Goal: Complete application form: Complete application form

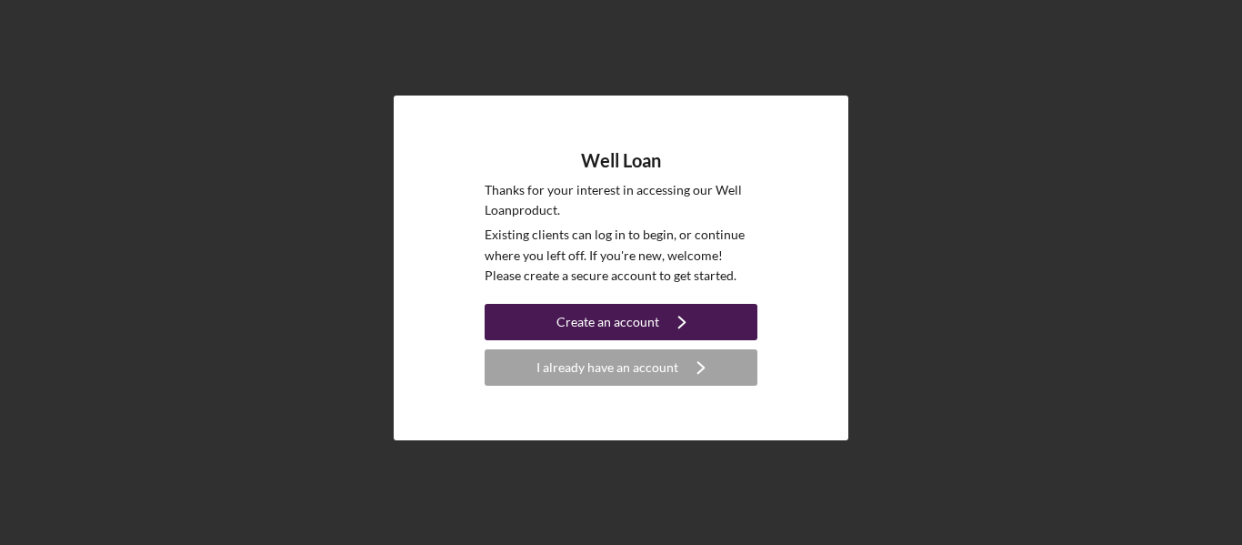
click at [639, 323] on div "Create an account" at bounding box center [607, 322] width 103 height 36
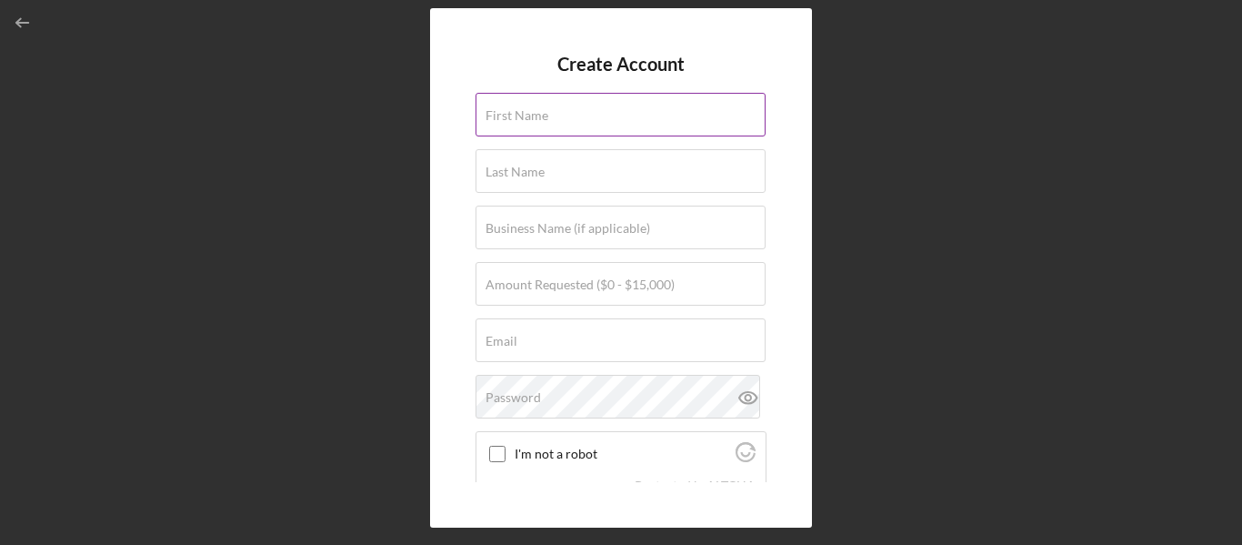
click at [608, 119] on div "First Name" at bounding box center [621, 115] width 291 height 45
type input "[PERSON_NAME]"
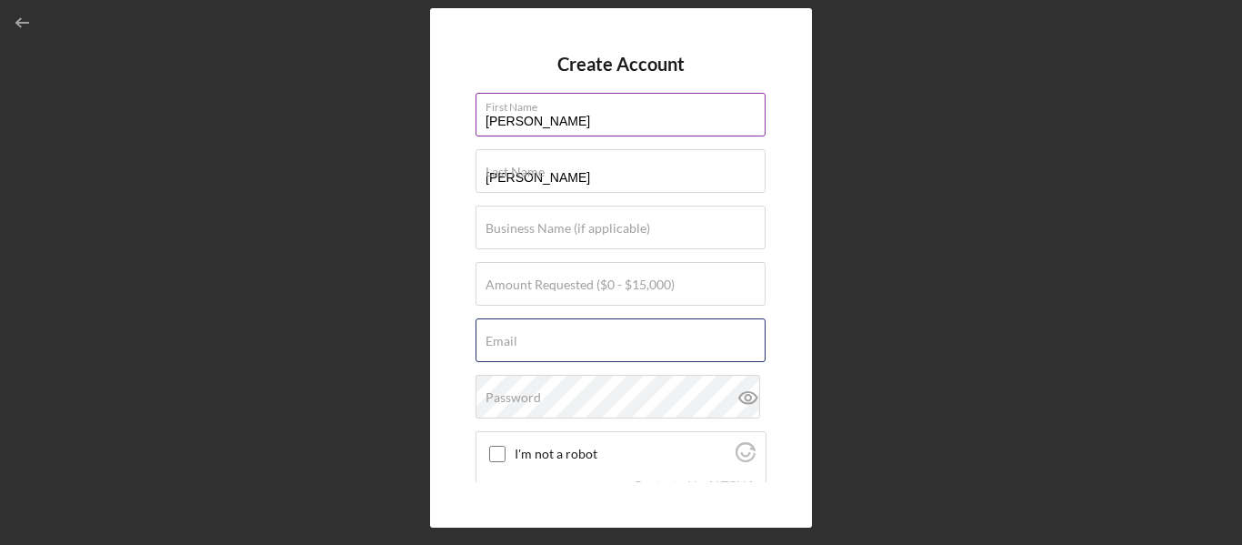
type input "[EMAIL_ADDRESS][DOMAIN_NAME]"
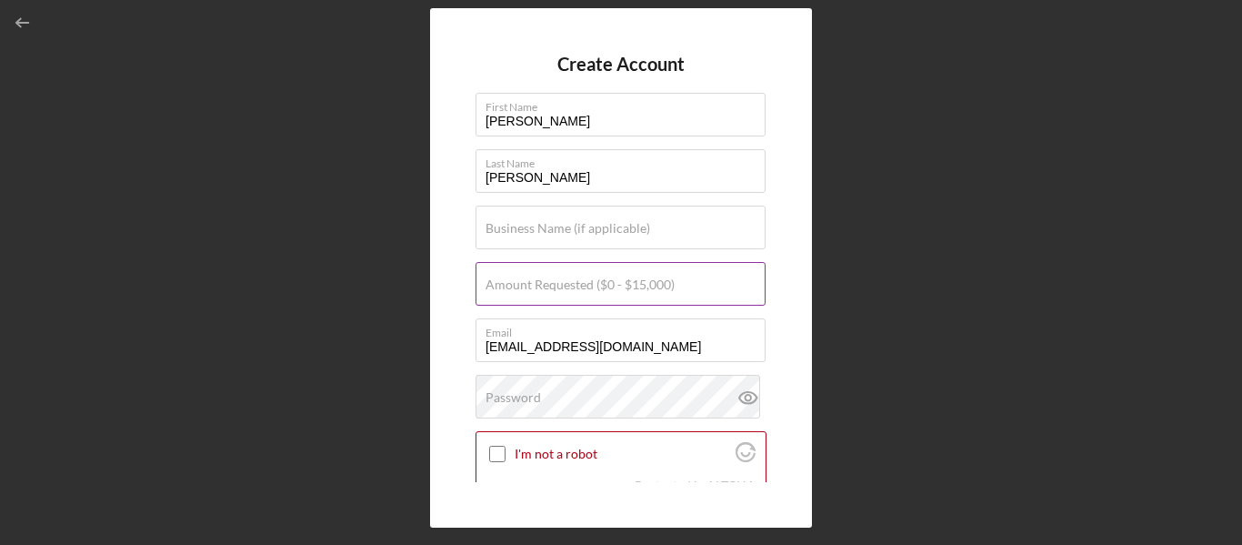
click at [583, 286] on label "Amount Requested ($0 - $15,000)" at bounding box center [580, 284] width 189 height 15
click at [583, 286] on input "Amount Requested ($0 - $15,000)" at bounding box center [621, 284] width 290 height 44
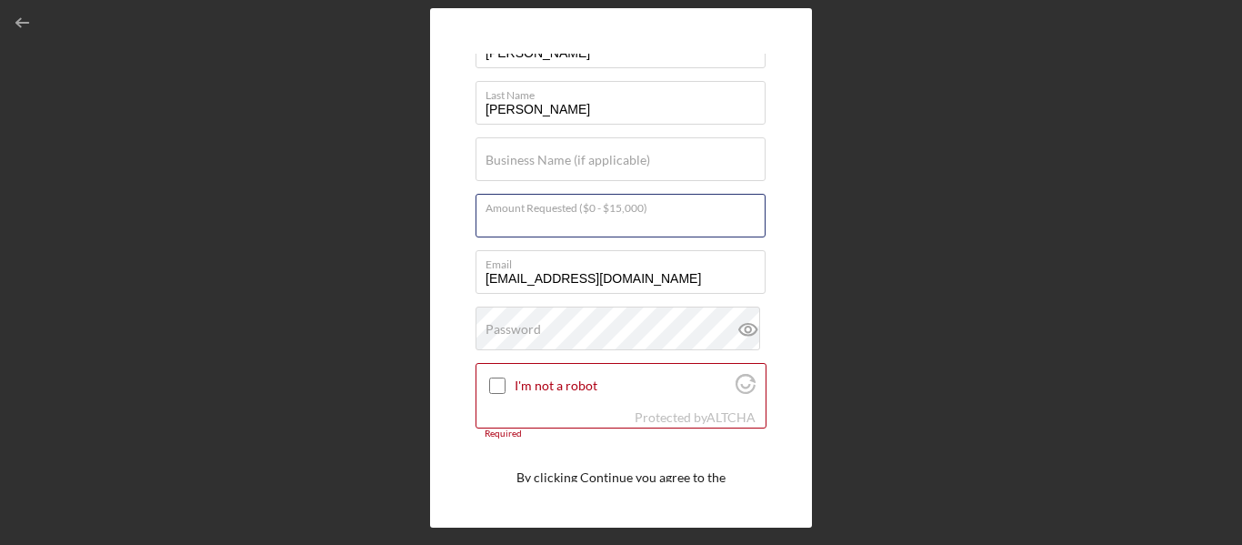
scroll to position [70, 0]
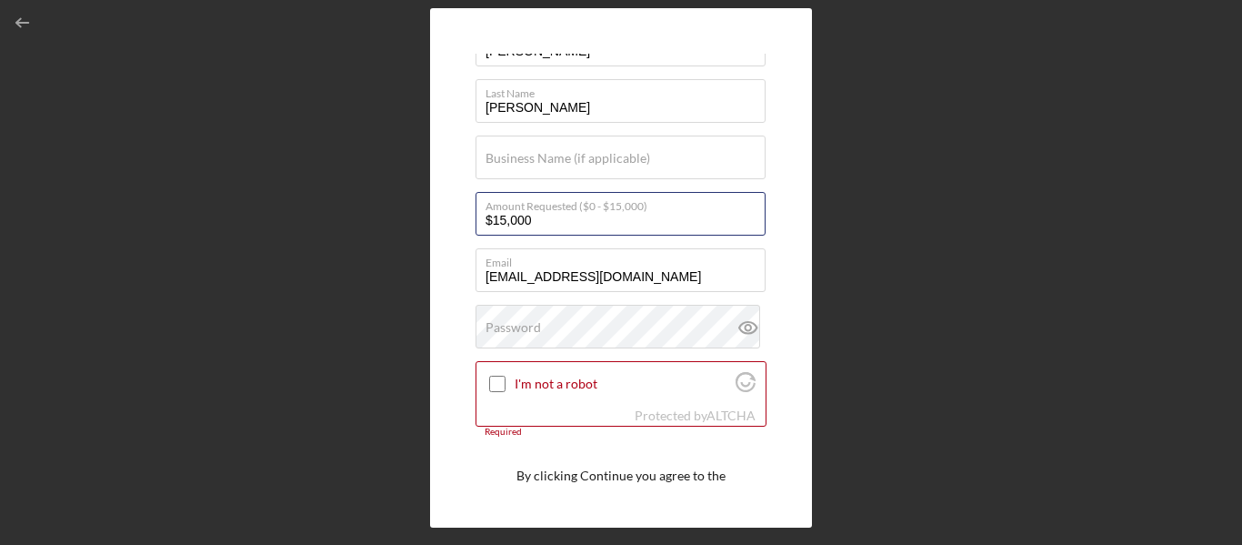
type input "$15,000"
click at [631, 319] on div "Password" at bounding box center [621, 327] width 291 height 45
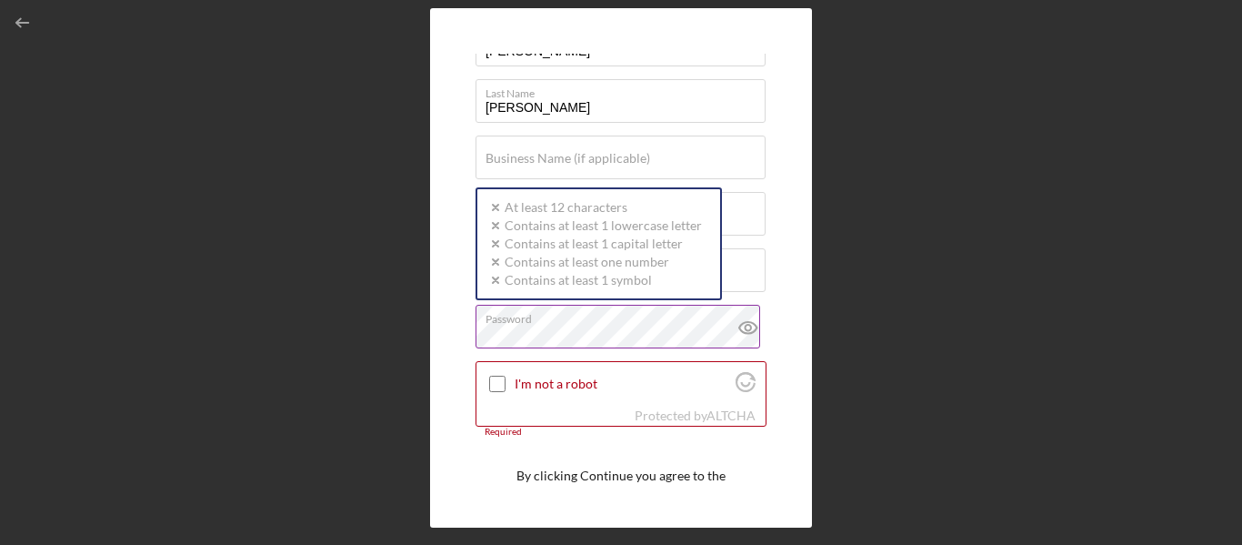
click at [745, 330] on icon at bounding box center [747, 327] width 5 height 5
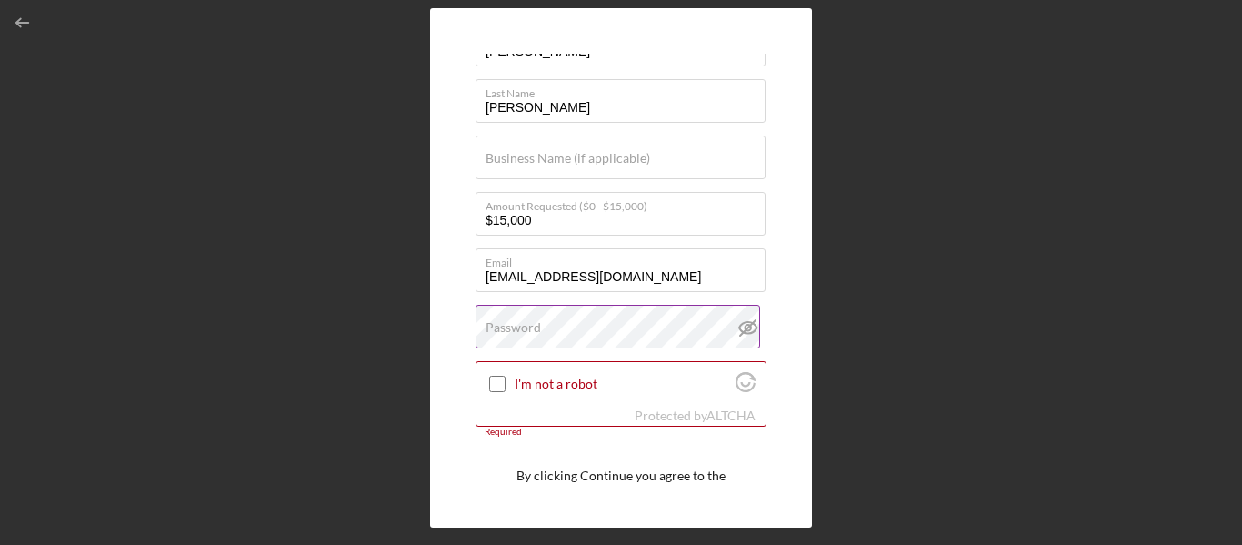
click at [752, 326] on icon at bounding box center [748, 327] width 45 height 45
click at [706, 328] on div "Password" at bounding box center [621, 327] width 291 height 45
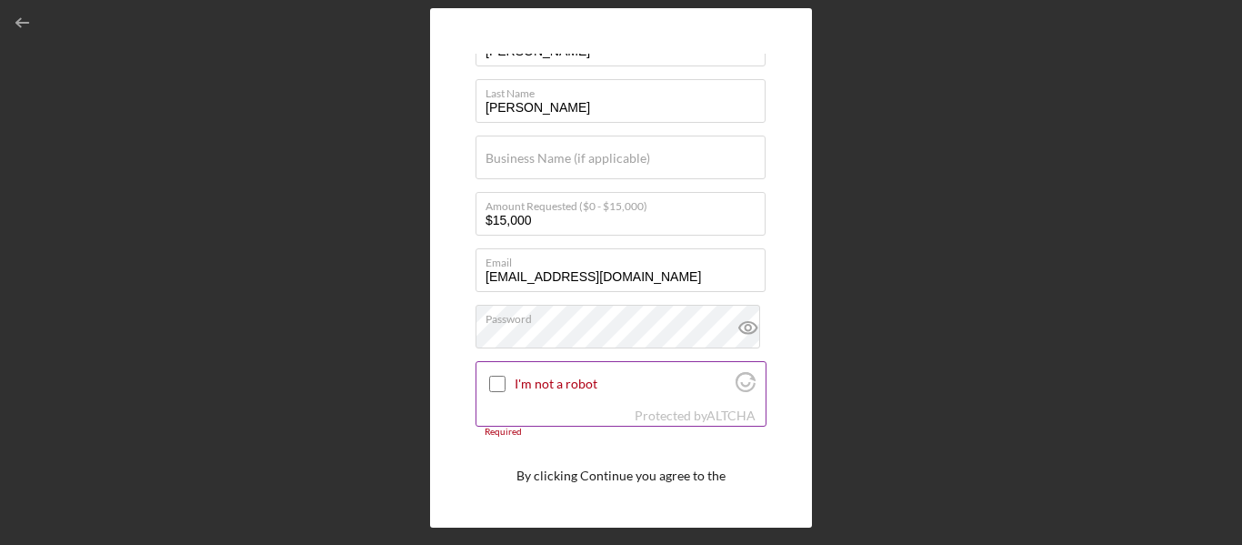
click at [500, 389] on input "I'm not a robot" at bounding box center [497, 384] width 16 height 16
checkbox input "true"
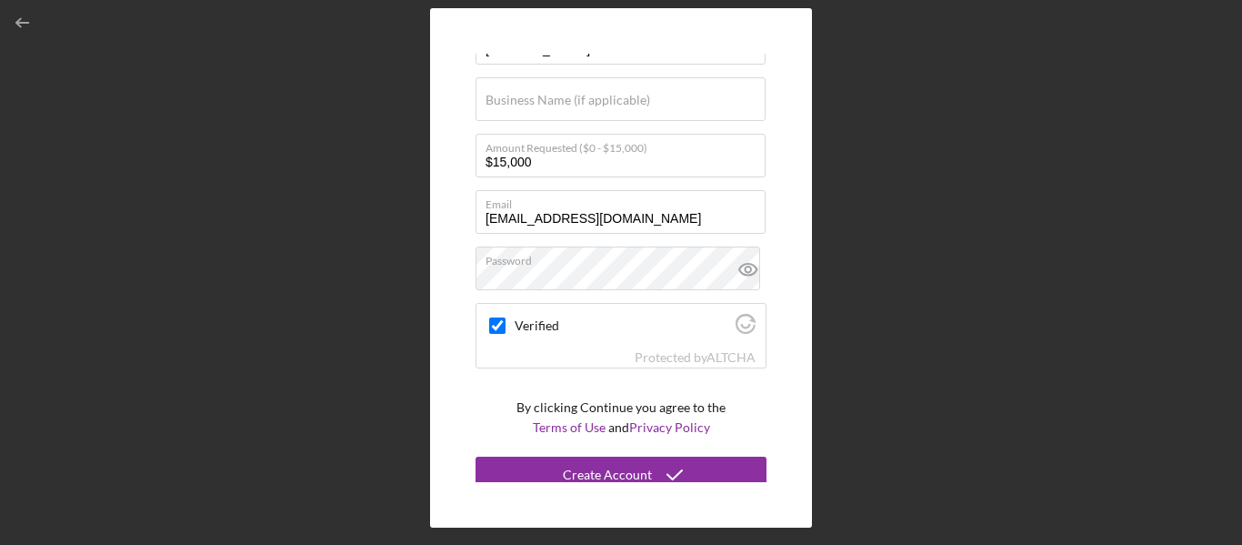
scroll to position [139, 0]
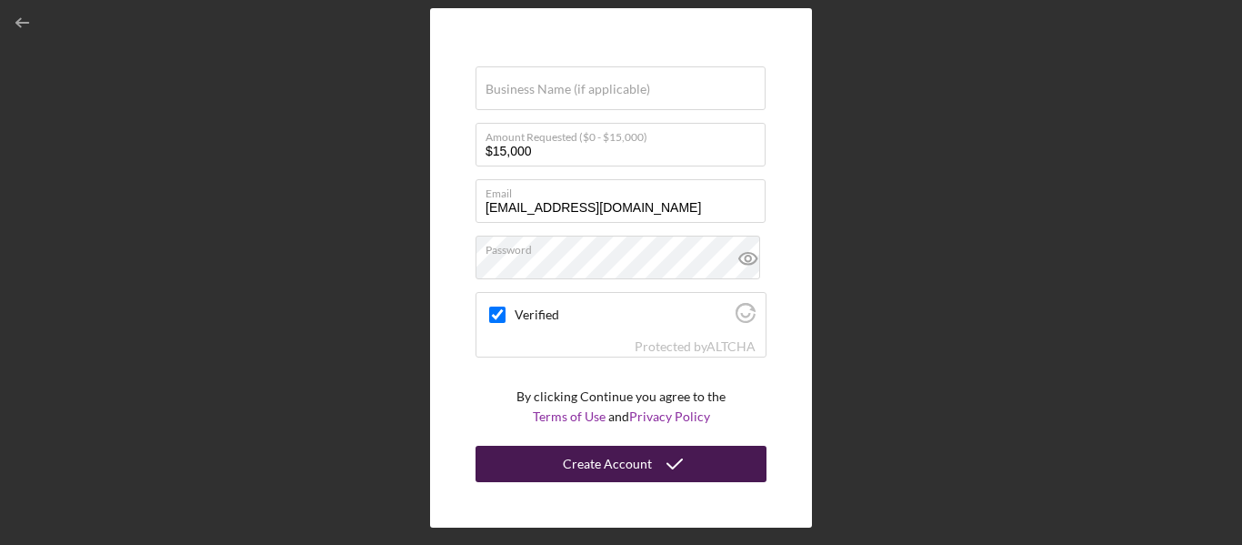
click at [621, 467] on div "Create Account" at bounding box center [607, 464] width 89 height 36
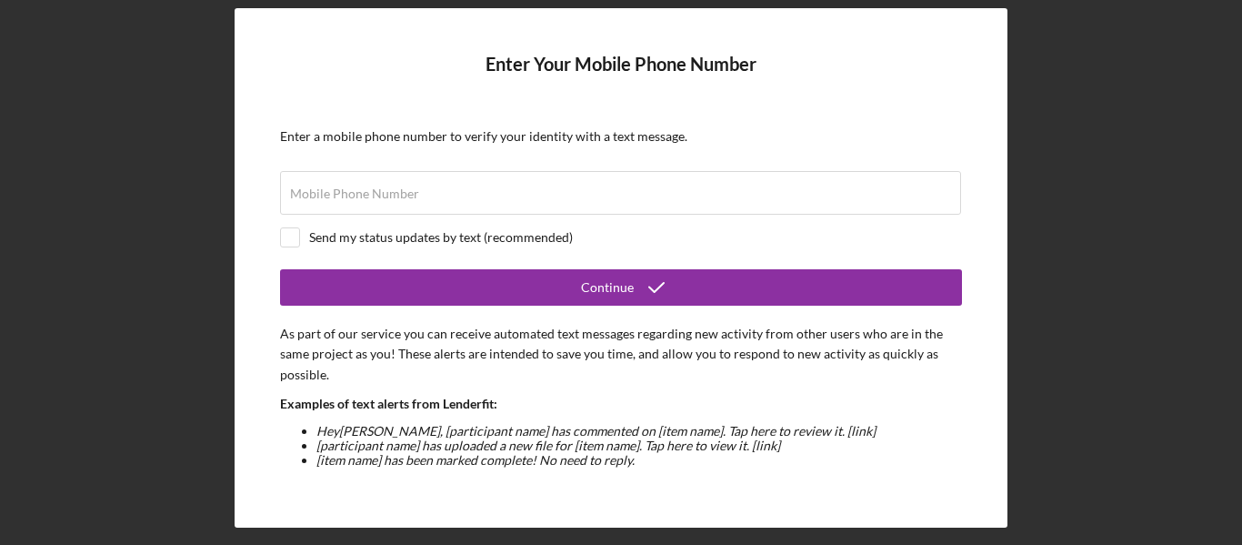
click at [953, 491] on div "Enter Your Mobile Phone Number Enter a mobile phone number to verify your ident…" at bounding box center [621, 267] width 773 height 519
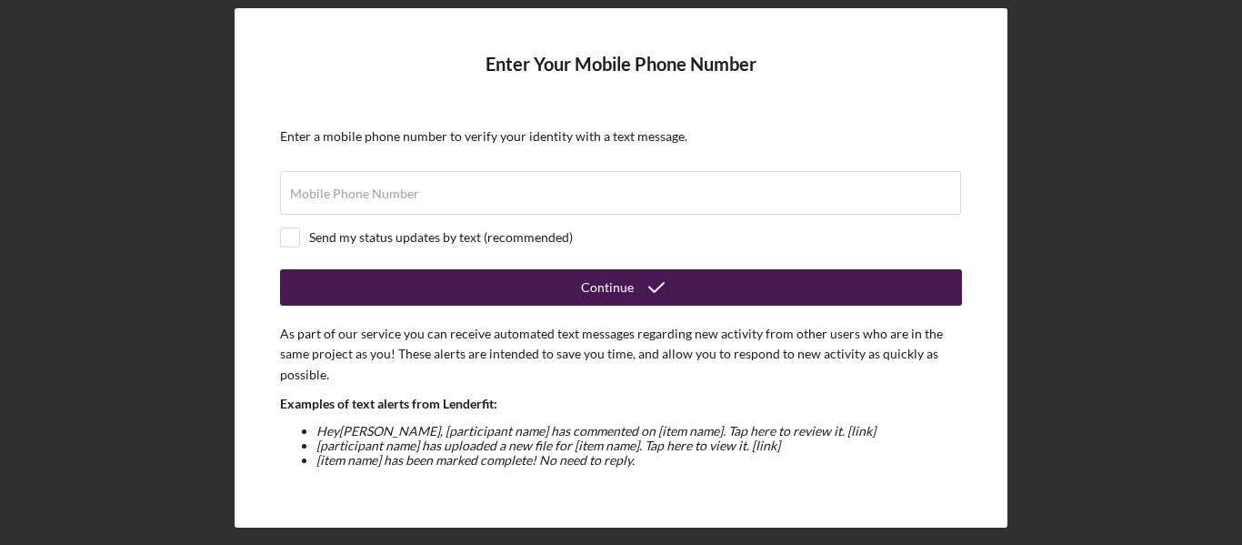
click at [686, 288] on button "Continue" at bounding box center [621, 287] width 682 height 36
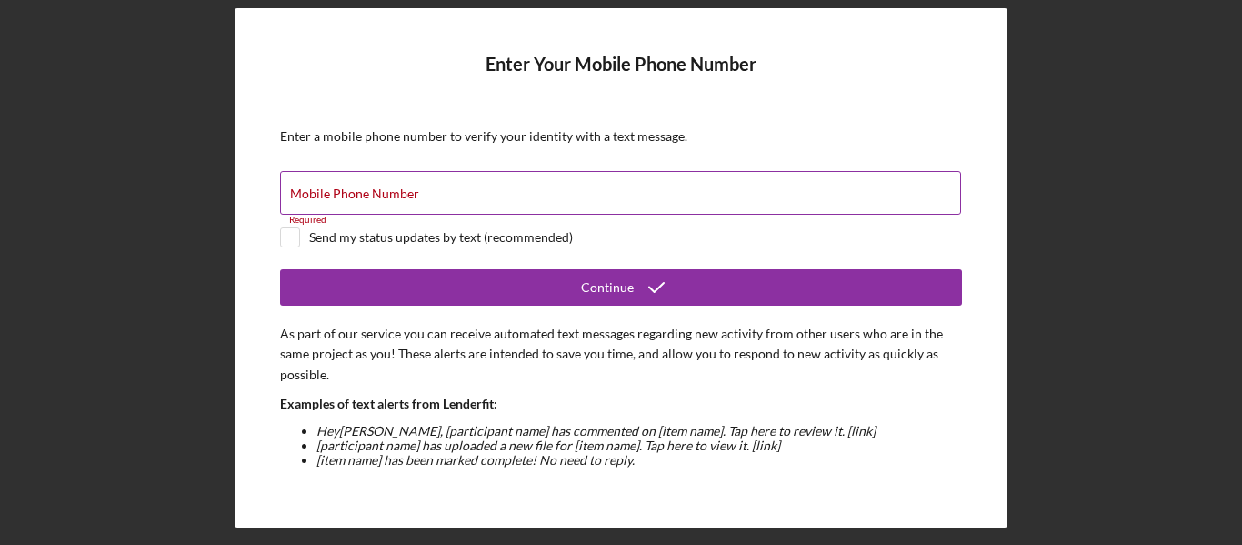
click at [588, 195] on div "Mobile Phone Number Required" at bounding box center [621, 193] width 682 height 45
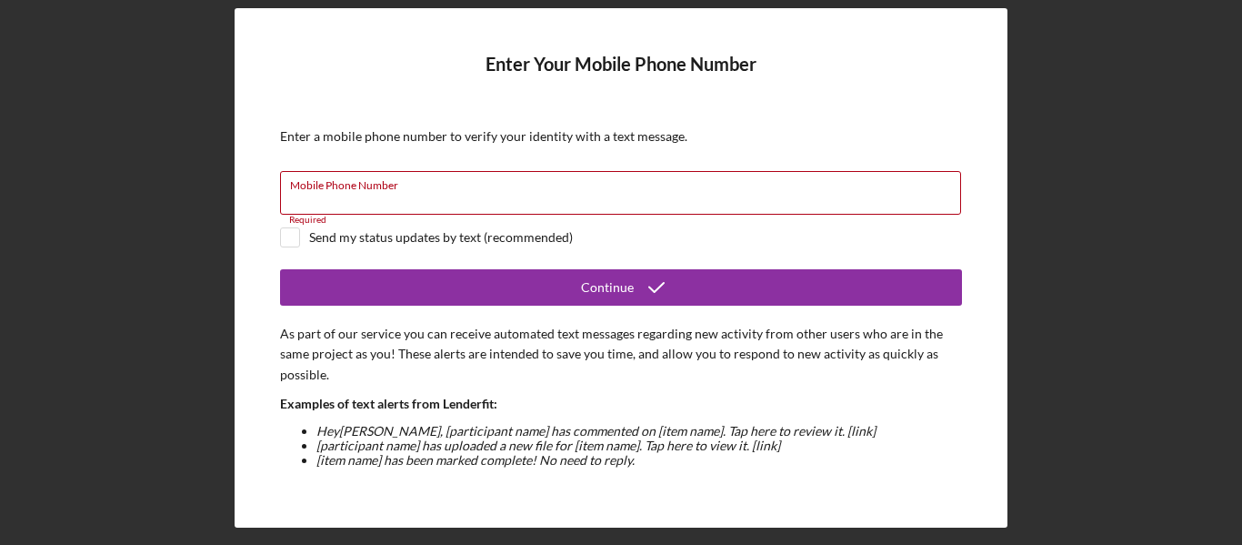
type input "[PHONE_NUMBER]"
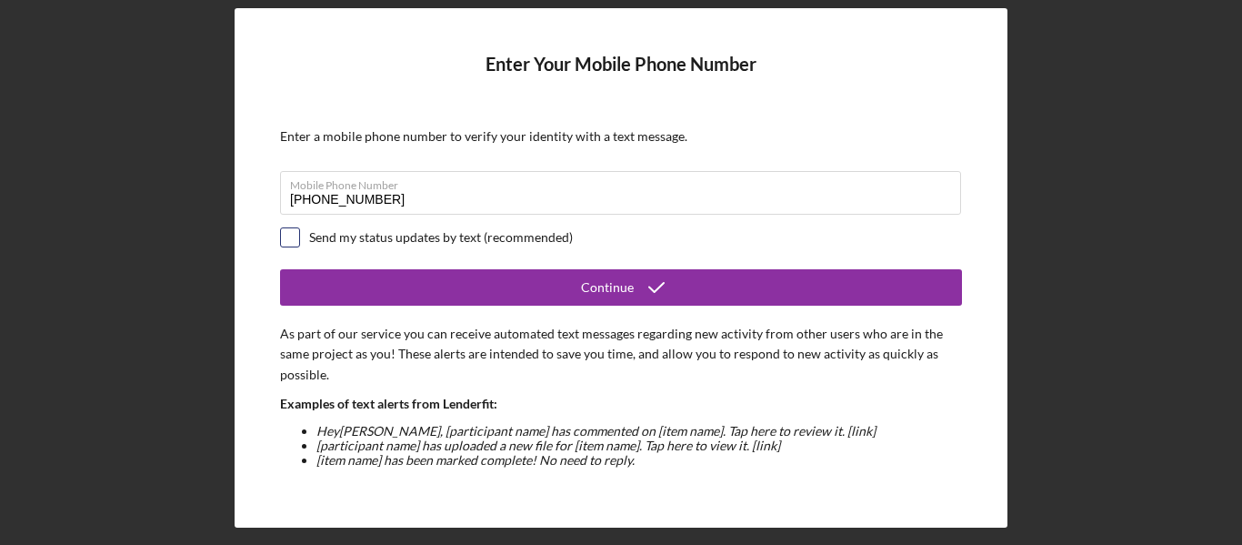
click at [285, 235] on input "checkbox" at bounding box center [290, 237] width 18 height 18
checkbox input "true"
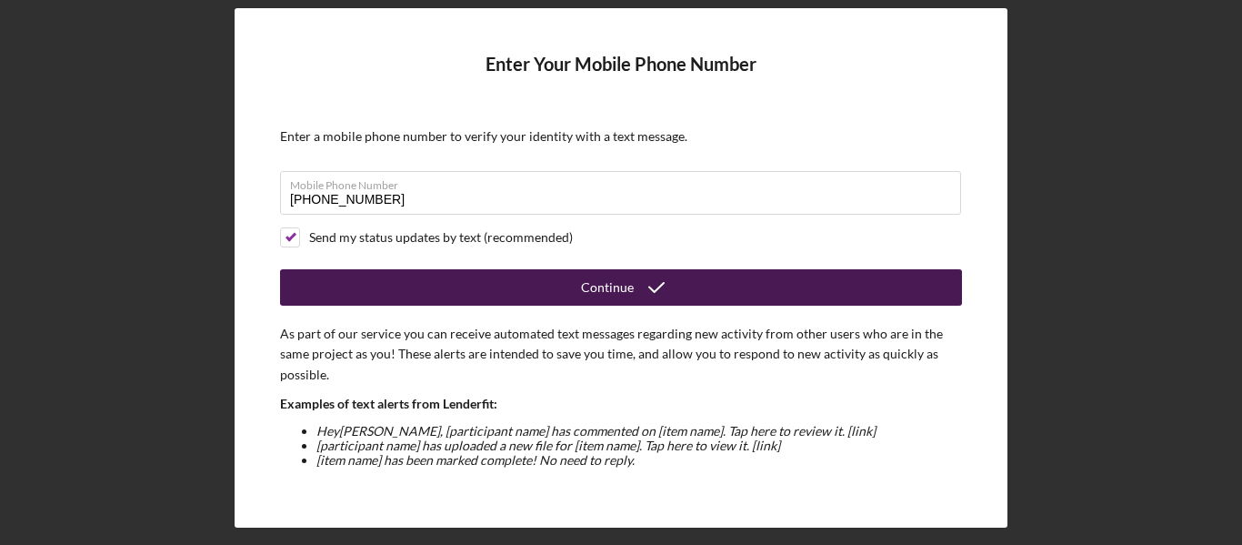
click at [476, 283] on button "Continue" at bounding box center [621, 287] width 682 height 36
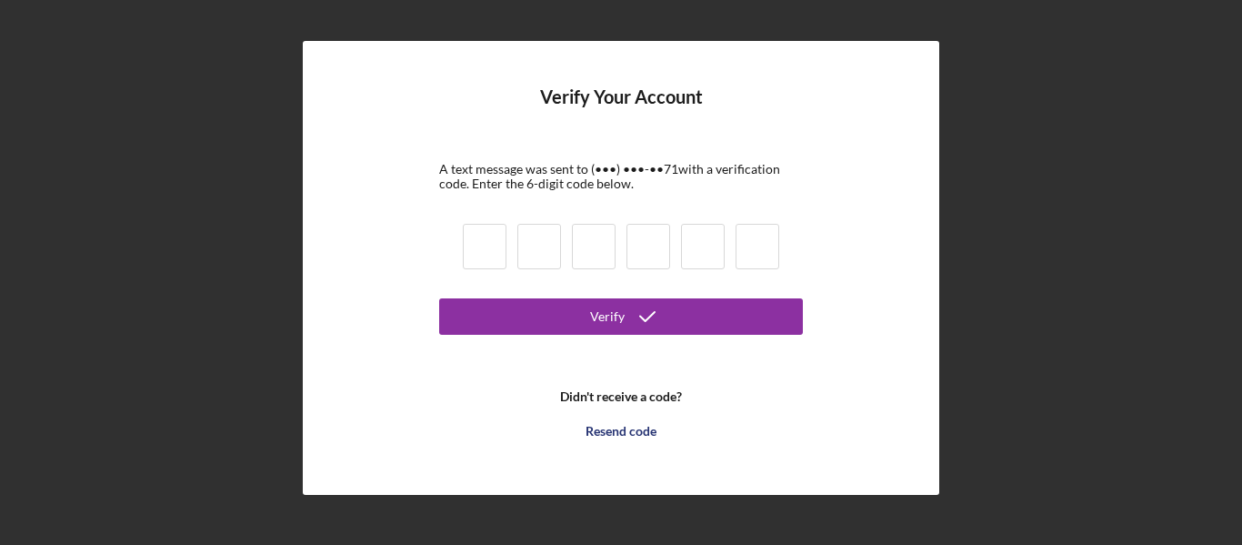
click at [485, 251] on input at bounding box center [485, 246] width 44 height 45
type input "9"
type input "8"
type input "5"
type input "2"
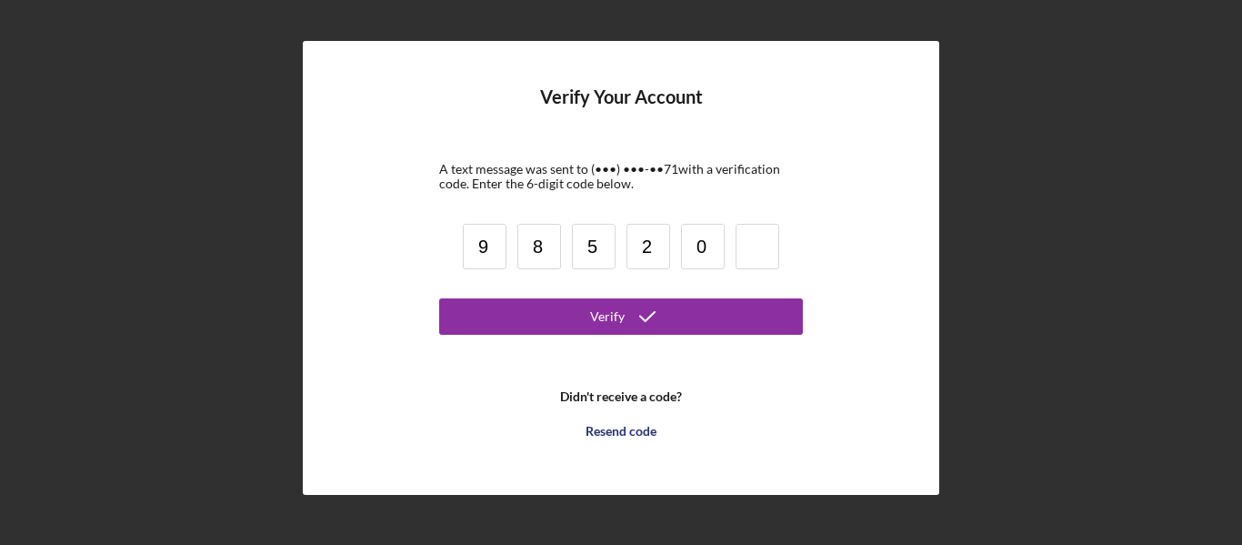
type input "0"
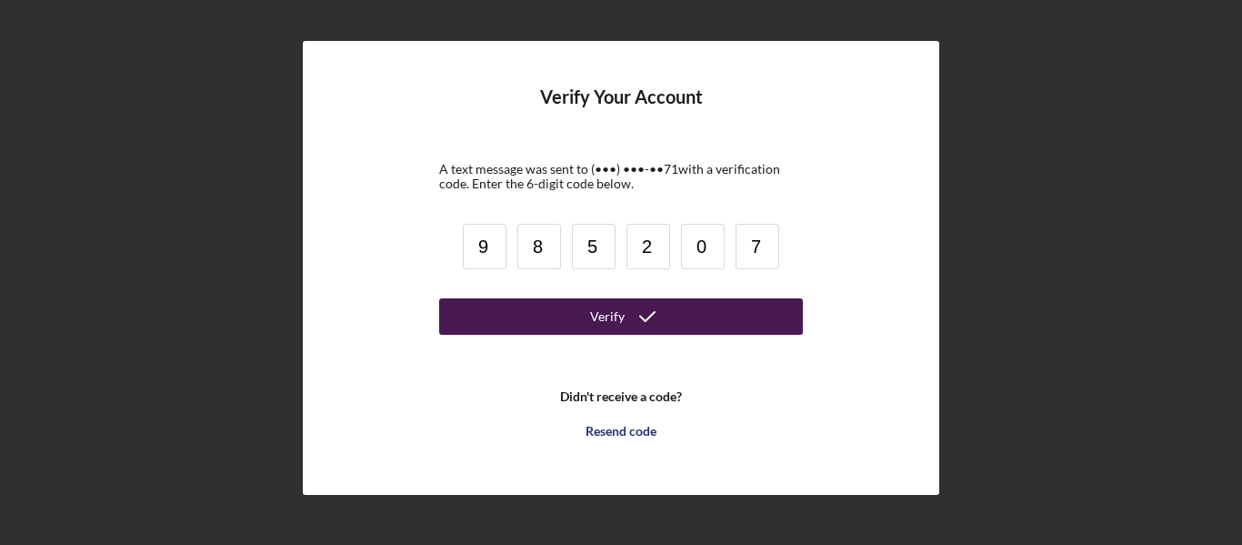
type input "7"
click at [490, 315] on button "Verify" at bounding box center [621, 316] width 364 height 36
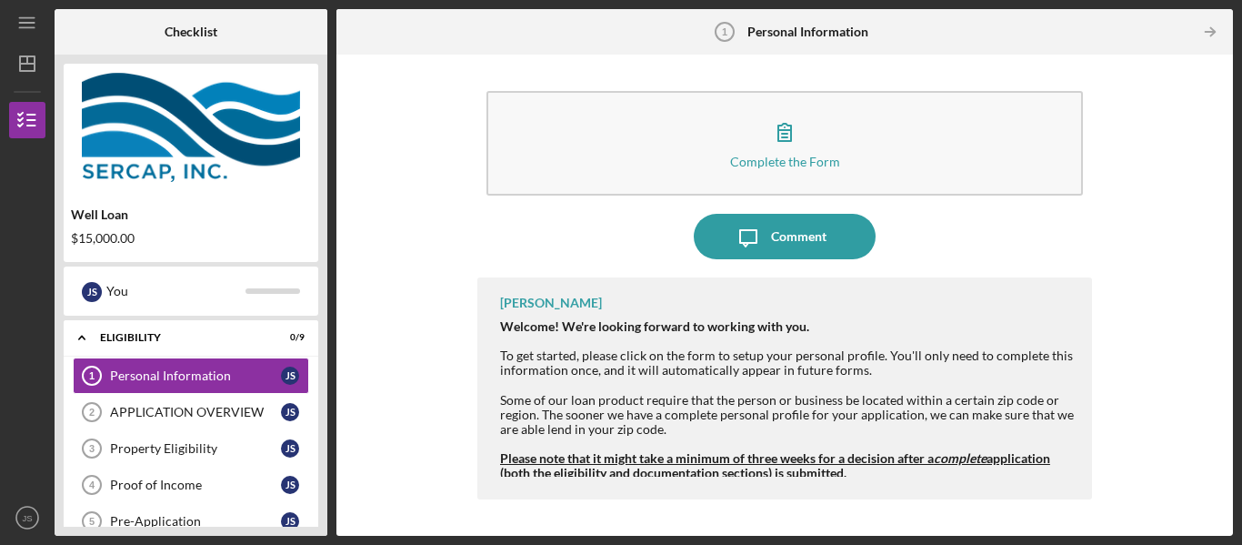
click at [1107, 235] on div "Complete the Form Form Icon/Message Comment [PERSON_NAME] Welcome! We're lookin…" at bounding box center [785, 295] width 878 height 463
click at [1162, 230] on div "Complete the Form Form Icon/Message Comment [PERSON_NAME] Welcome! We're lookin…" at bounding box center [785, 295] width 878 height 463
click at [1164, 316] on div "Complete the Form Form Icon/Message Comment [PERSON_NAME] Welcome! We're lookin…" at bounding box center [785, 295] width 878 height 463
click at [1129, 377] on div "Complete the Form Form Icon/Message Comment [PERSON_NAME] Welcome! We're lookin…" at bounding box center [785, 295] width 878 height 463
click at [405, 434] on div "Complete the Form Form Icon/Message Comment [PERSON_NAME] Welcome! We're lookin…" at bounding box center [785, 295] width 878 height 463
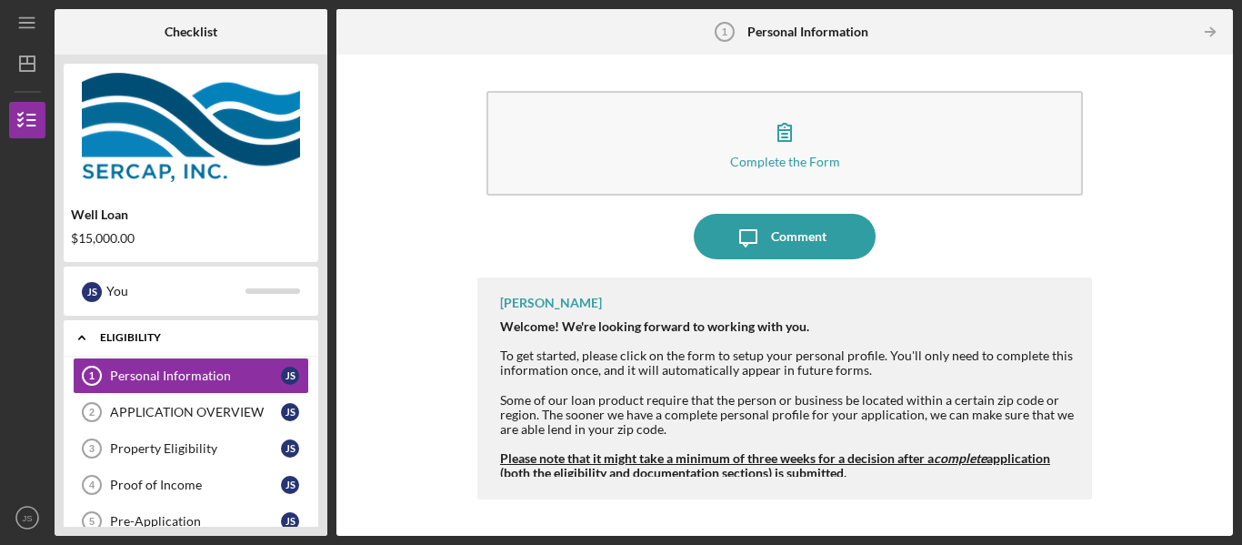
click at [191, 332] on div "Eligibility" at bounding box center [197, 337] width 195 height 11
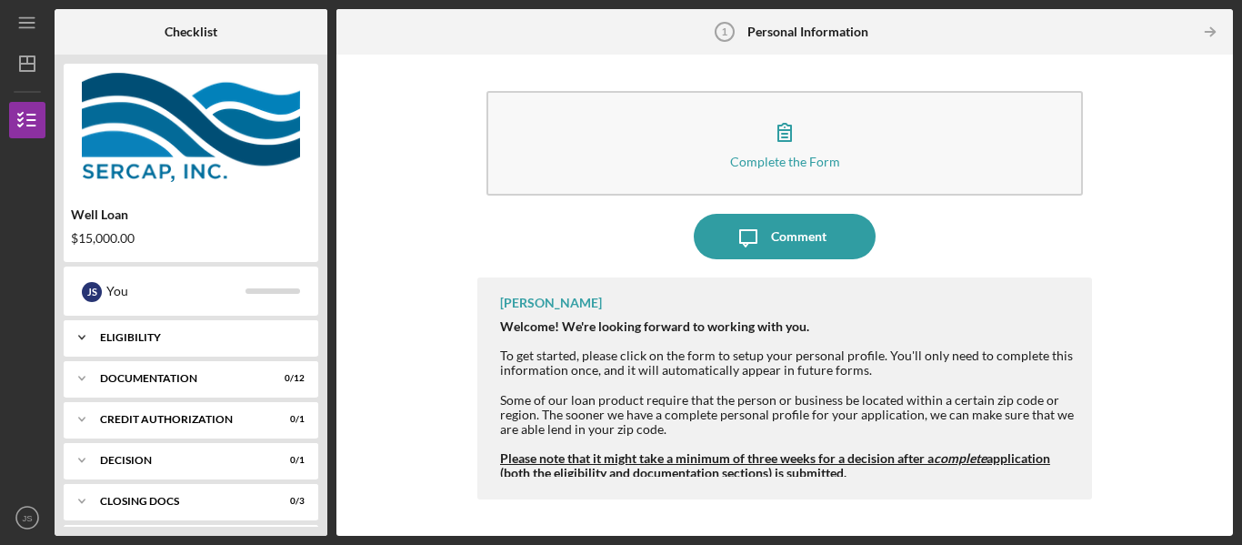
click at [158, 331] on div "Icon/Expander Eligibility 0 / 9" at bounding box center [191, 337] width 255 height 36
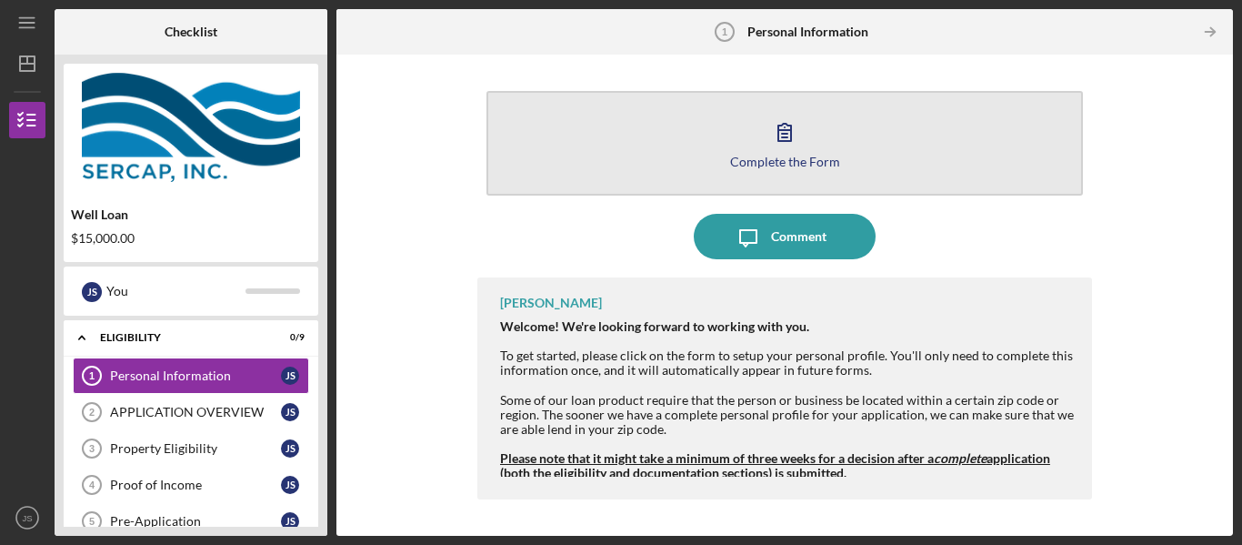
click at [782, 136] on icon "button" at bounding box center [784, 132] width 13 height 17
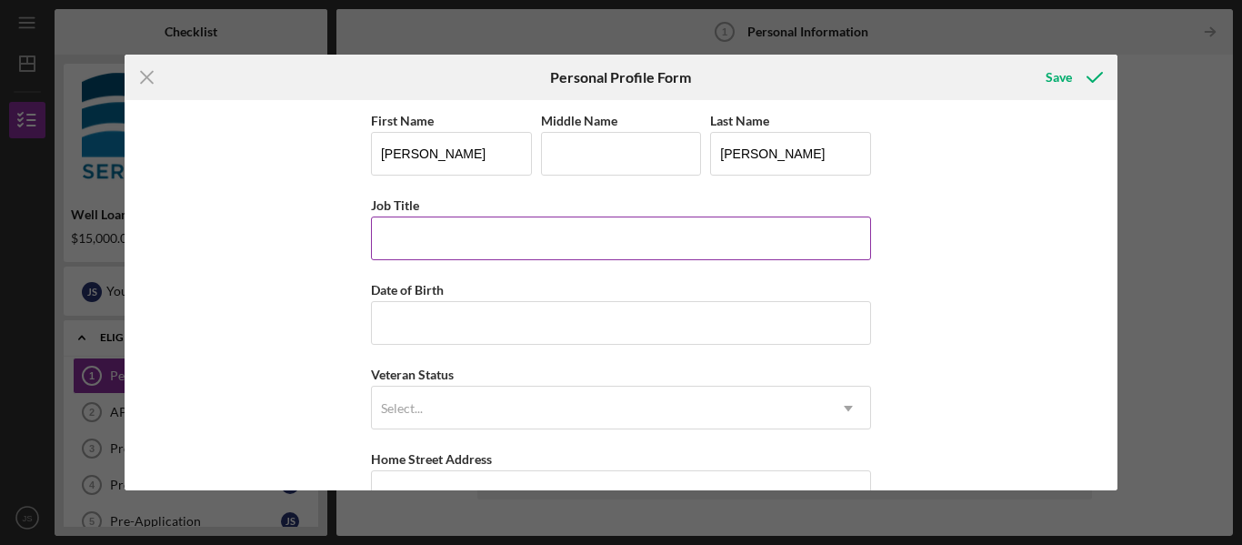
click at [599, 243] on input "Job Title" at bounding box center [621, 238] width 500 height 44
type input "MDS Coordinator"
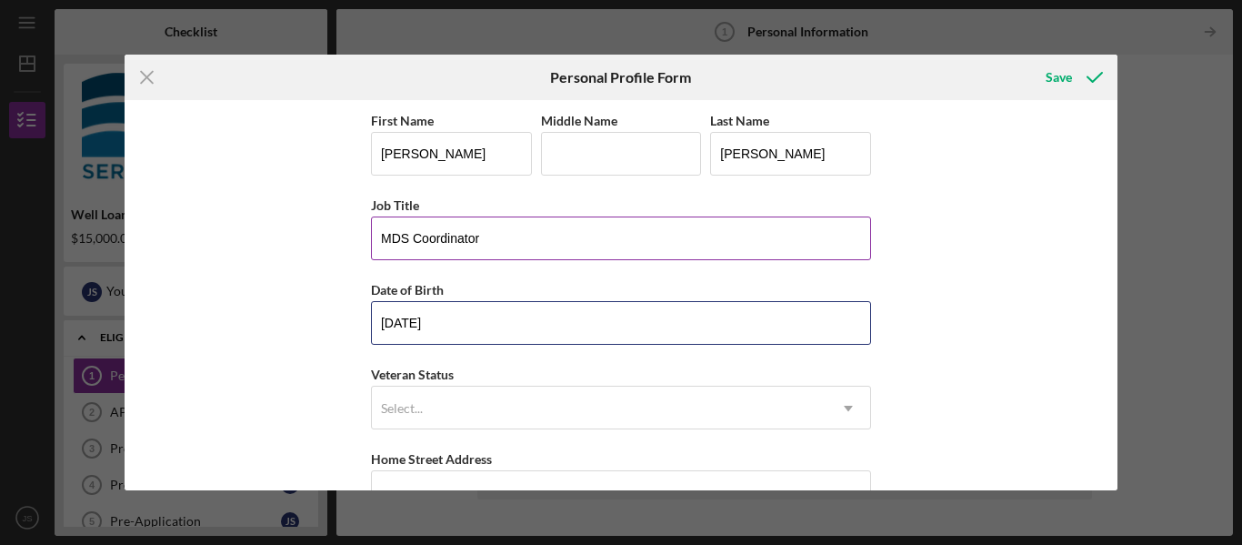
type input "[DATE]"
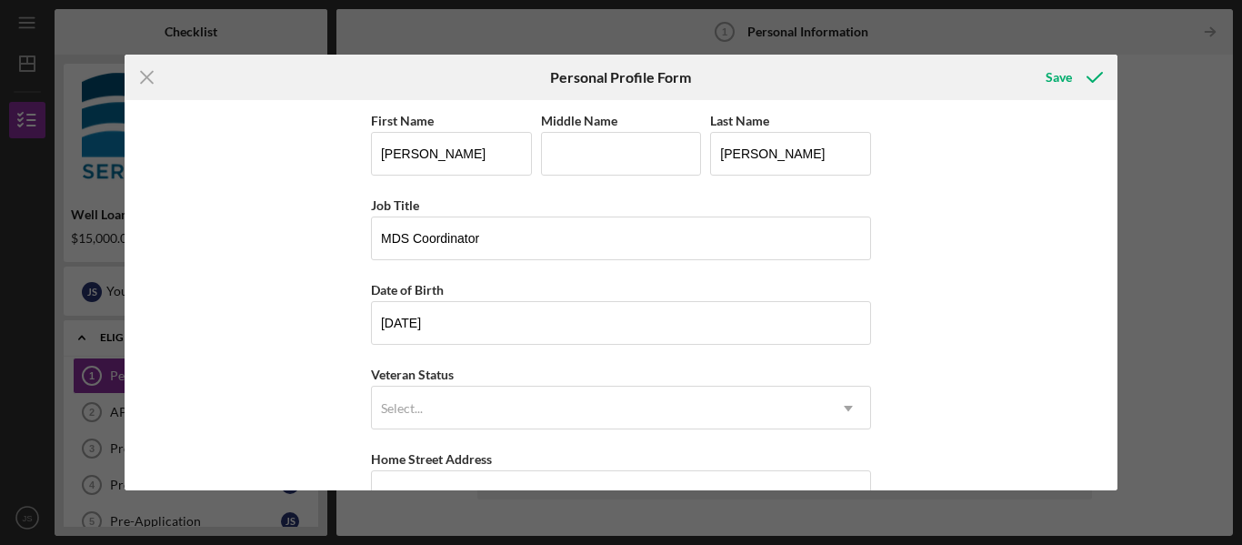
click at [923, 381] on div "First Name [PERSON_NAME] Middle Name Last Name [PERSON_NAME] Title MDS Coordina…" at bounding box center [622, 295] width 994 height 390
click at [1058, 83] on div "Save" at bounding box center [1059, 77] width 26 height 36
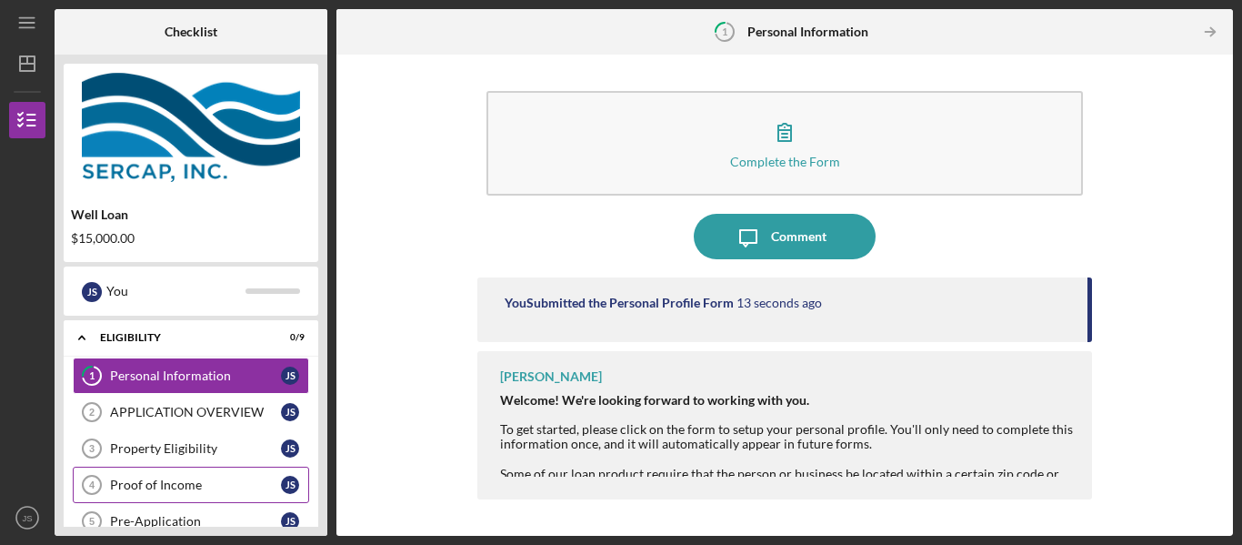
click at [183, 481] on div "Proof of Income" at bounding box center [195, 484] width 171 height 15
